Goal: Check status: Check status

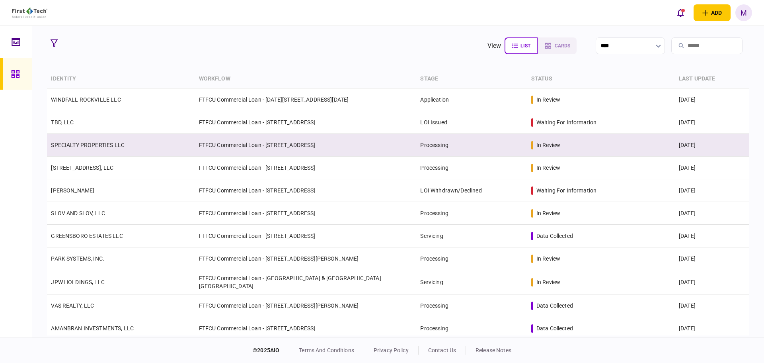
click at [259, 150] on td "FTFCU Commercial Loan - [STREET_ADDRESS]" at bounding box center [306, 145] width 222 height 23
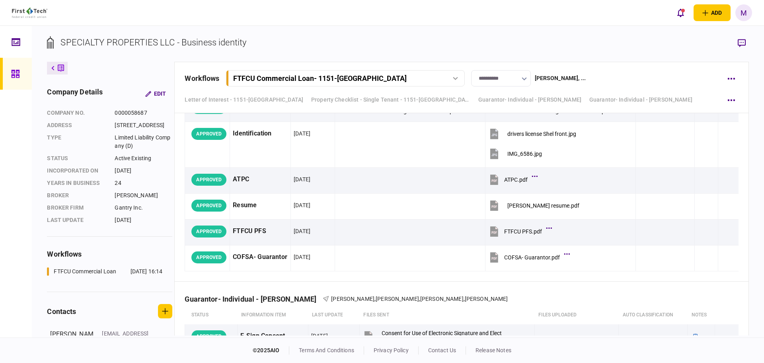
scroll to position [3647, 0]
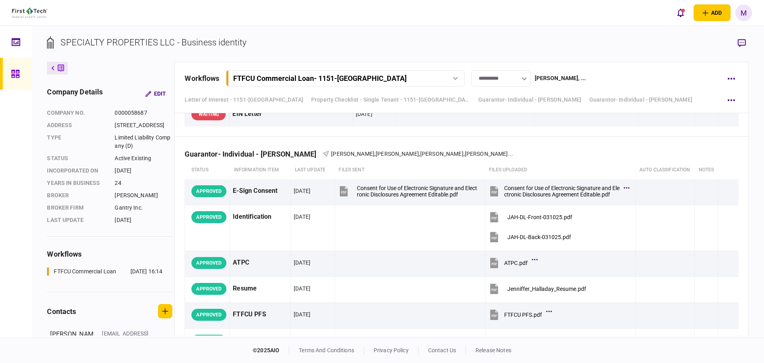
click at [17, 78] on icon at bounding box center [15, 73] width 9 height 9
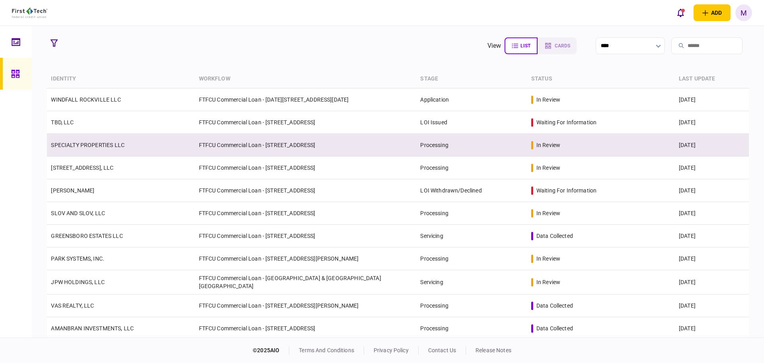
click at [131, 138] on td "SPECIALTY PROPERTIES LLC" at bounding box center [121, 145] width 148 height 23
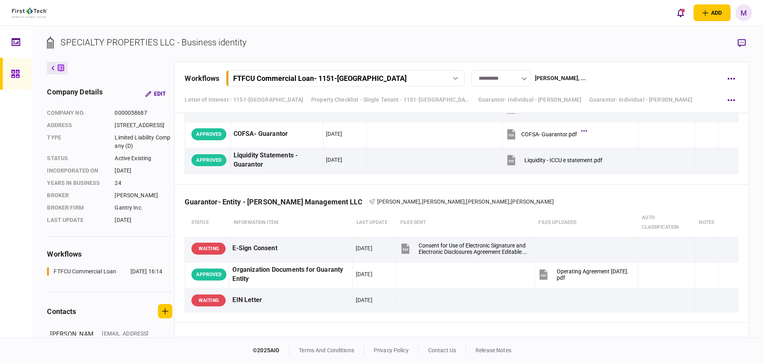
scroll to position [3462, 0]
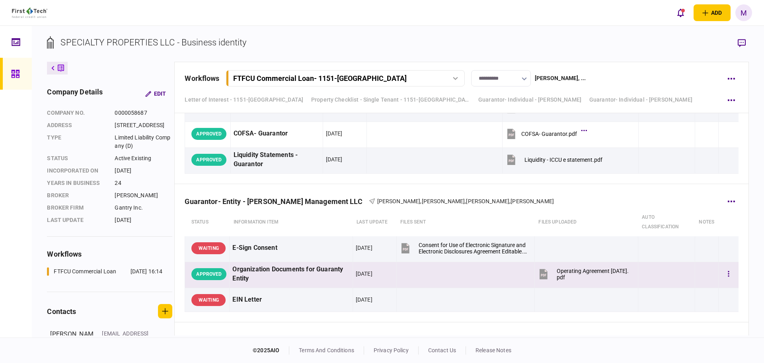
click at [540, 274] on icon at bounding box center [544, 274] width 8 height 10
